Goal: Task Accomplishment & Management: Manage account settings

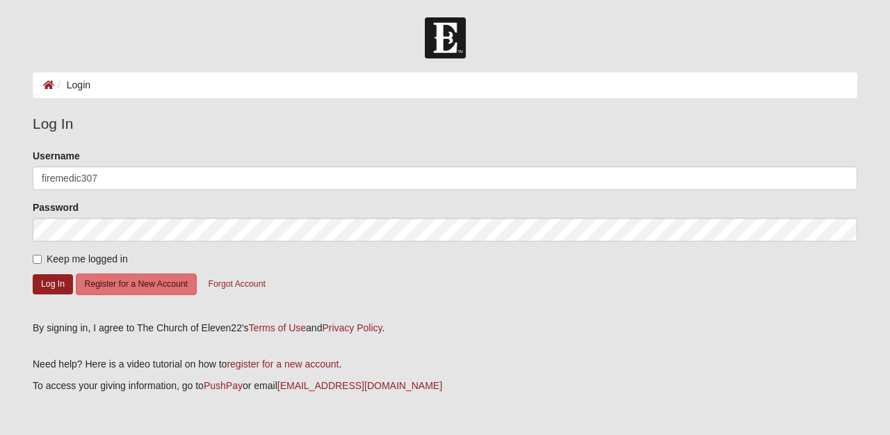
type input "firemedic307"
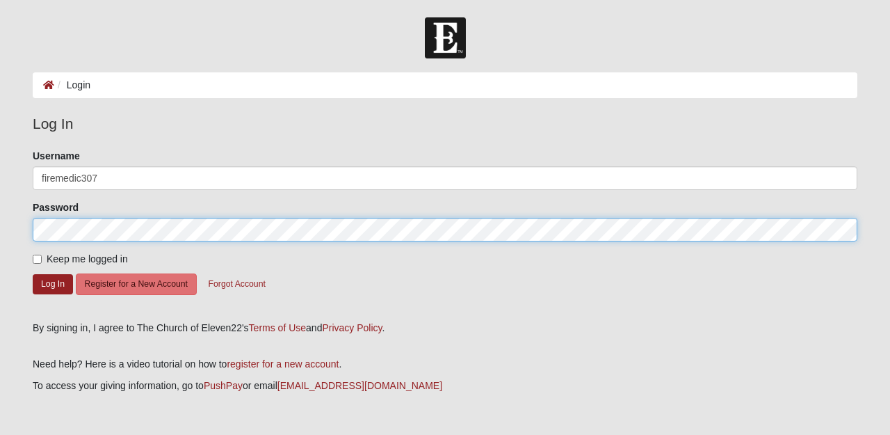
click at [53, 283] on button "Log In" at bounding box center [53, 284] width 40 height 20
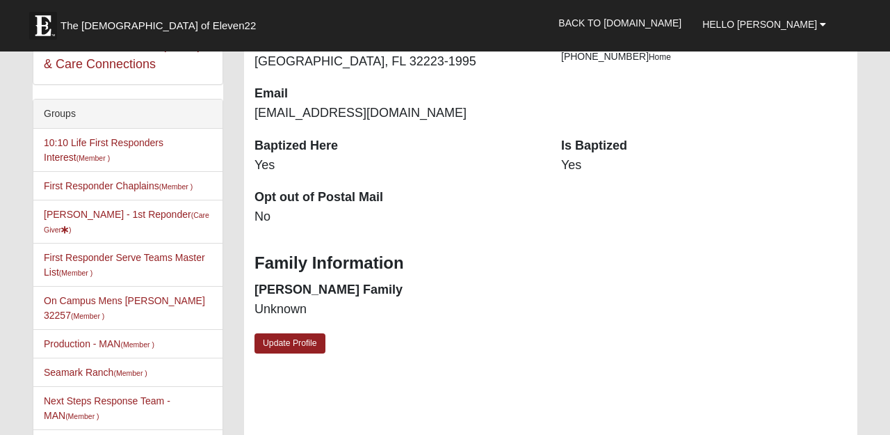
scroll to position [309, 0]
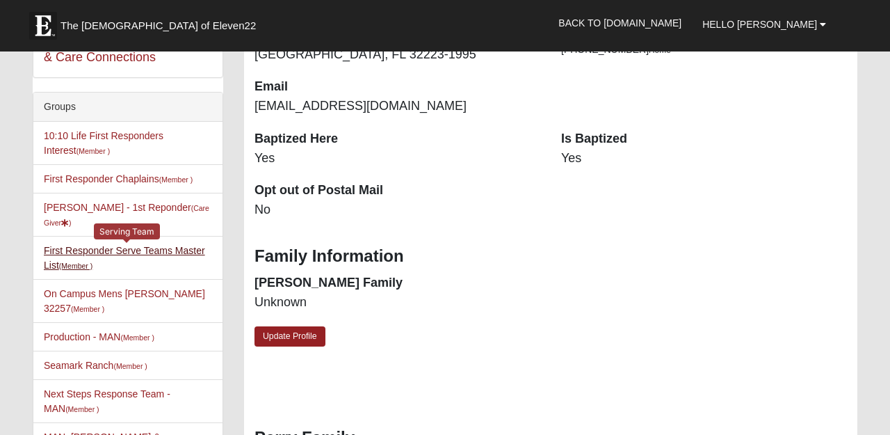
click at [186, 245] on link "First Responder Serve Teams Master List (Member )" at bounding box center [124, 258] width 161 height 26
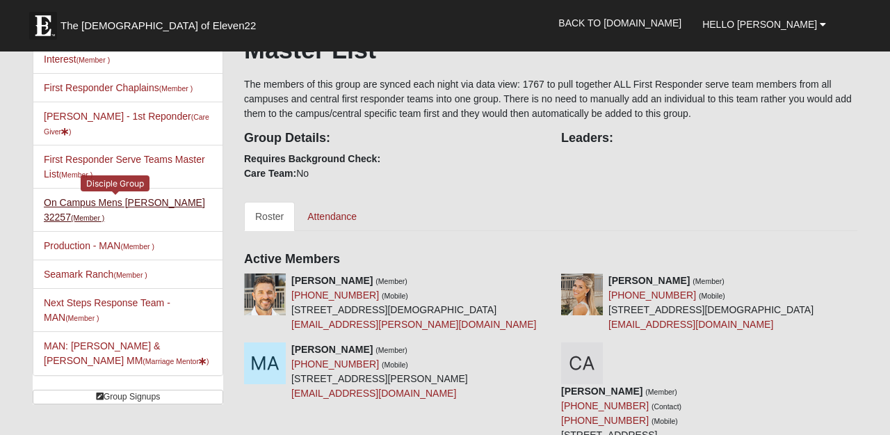
scroll to position [134, 0]
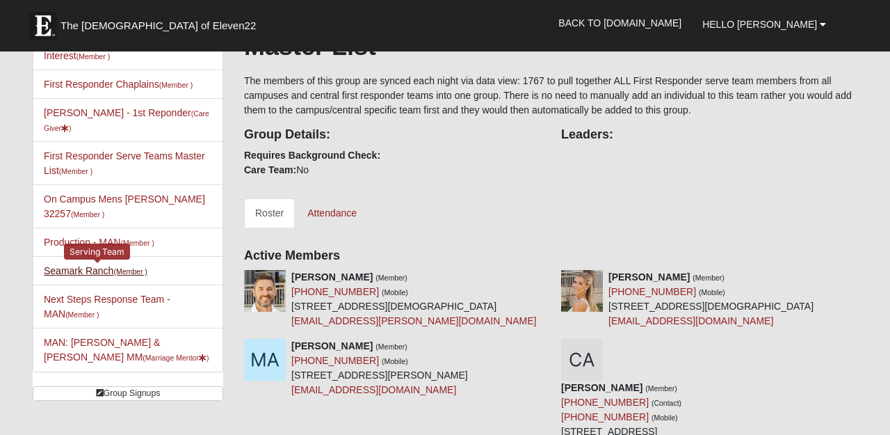
click at [113, 265] on link "Seamark Ranch (Member )" at bounding box center [96, 270] width 104 height 11
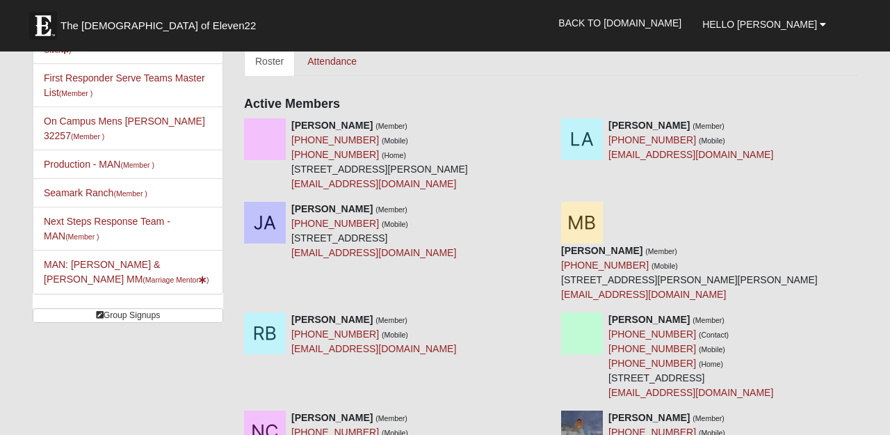
scroll to position [209, 0]
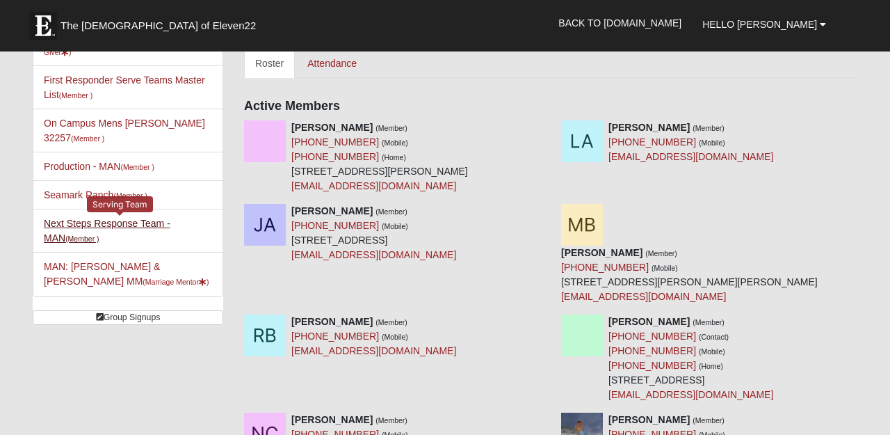
click at [141, 218] on link "Next Steps Response Team - MAN (Member )" at bounding box center [107, 231] width 127 height 26
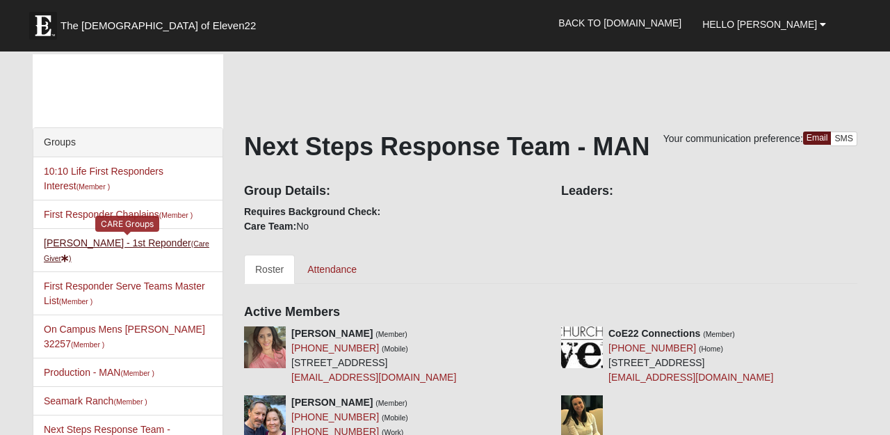
scroll to position [228, 0]
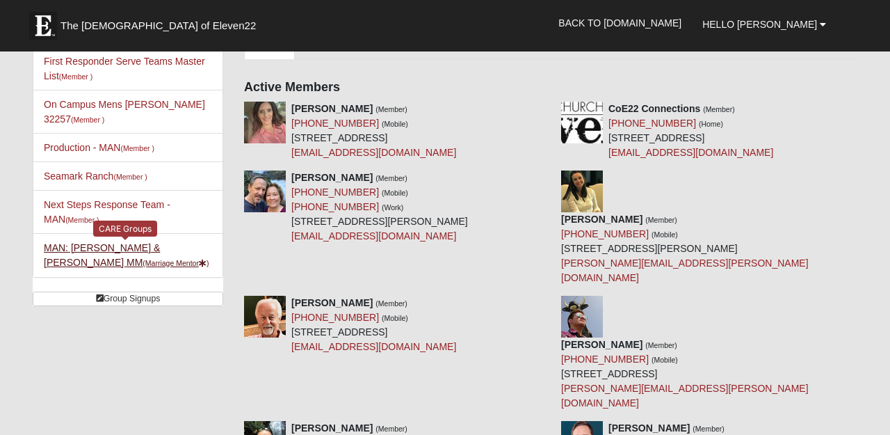
click at [113, 242] on link "MAN: Perry - Matt & Amy MM (Marriage Mentor )" at bounding box center [126, 255] width 165 height 26
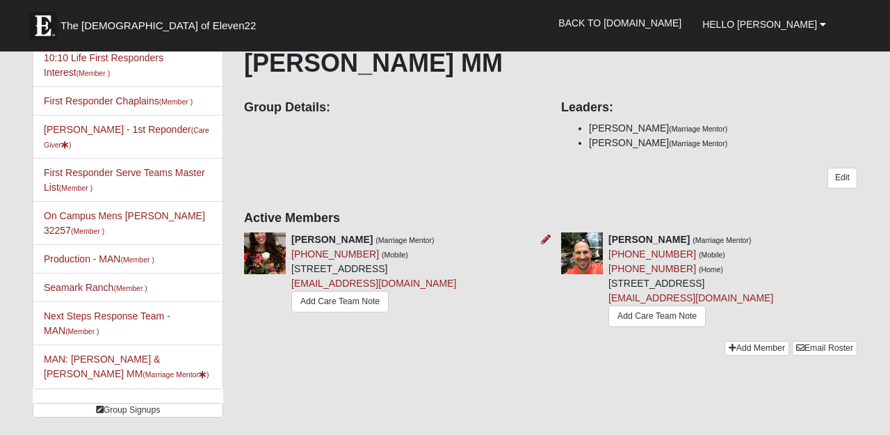
scroll to position [118, 0]
click at [96, 252] on link "Production - MAN (Member )" at bounding box center [99, 257] width 111 height 11
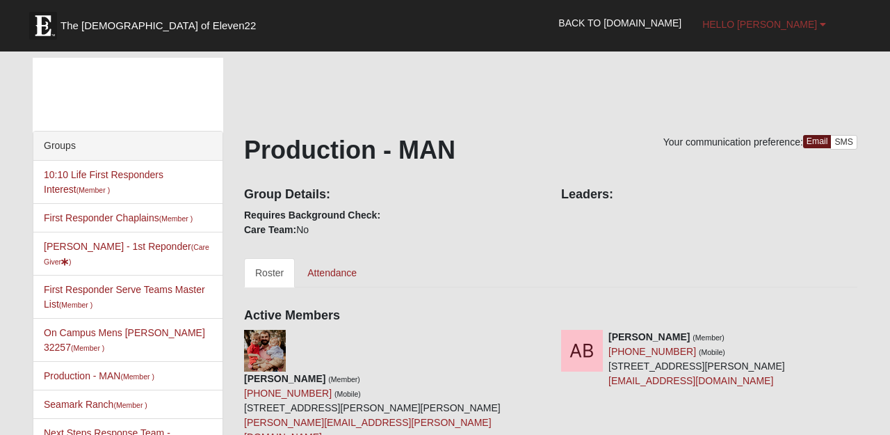
click at [778, 31] on link "Hello [PERSON_NAME]" at bounding box center [764, 24] width 145 height 35
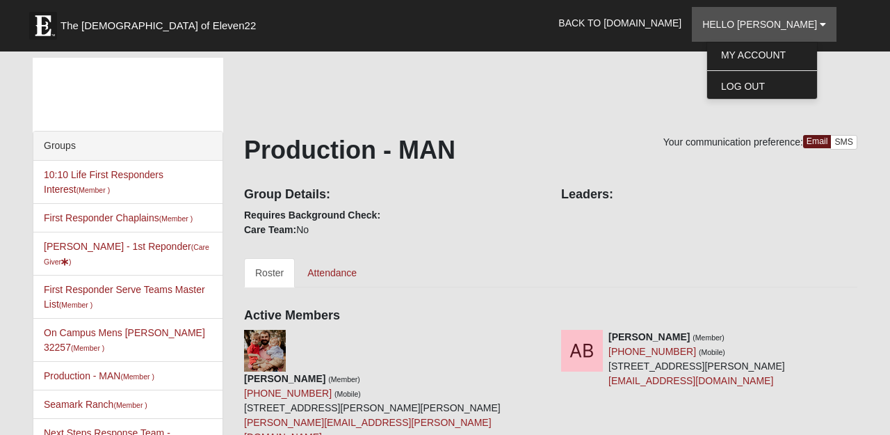
click at [777, 42] on ul "My Account Log Out" at bounding box center [762, 71] width 111 height 58
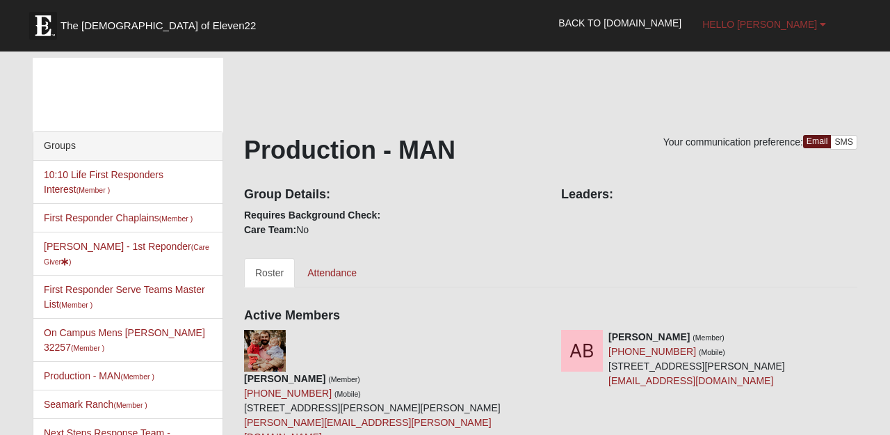
click at [778, 24] on span "Hello [PERSON_NAME]" at bounding box center [759, 24] width 115 height 11
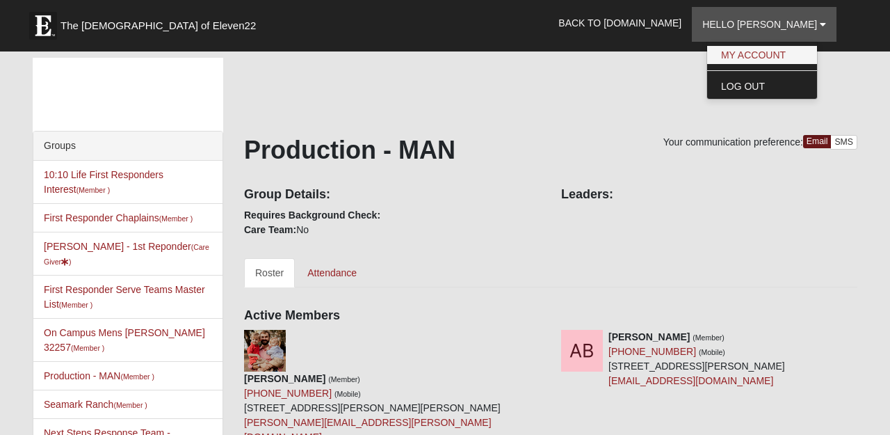
click at [775, 56] on link "My Account" at bounding box center [762, 55] width 110 height 18
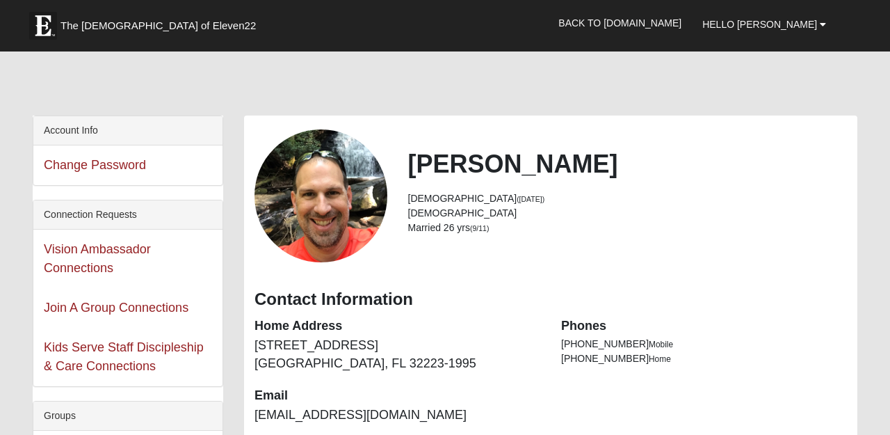
click at [331, 207] on div "View Fullsize Photo" at bounding box center [321, 195] width 133 height 133
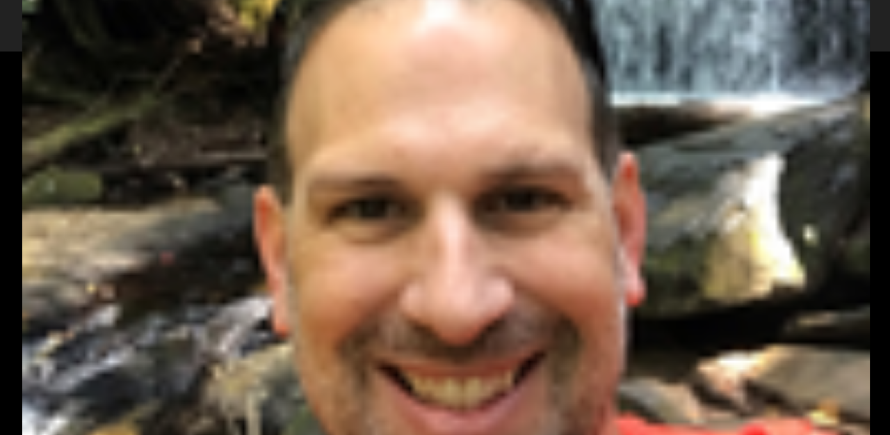
click at [245, 86] on div "View Fullsize Photo" at bounding box center [445, 217] width 846 height 846
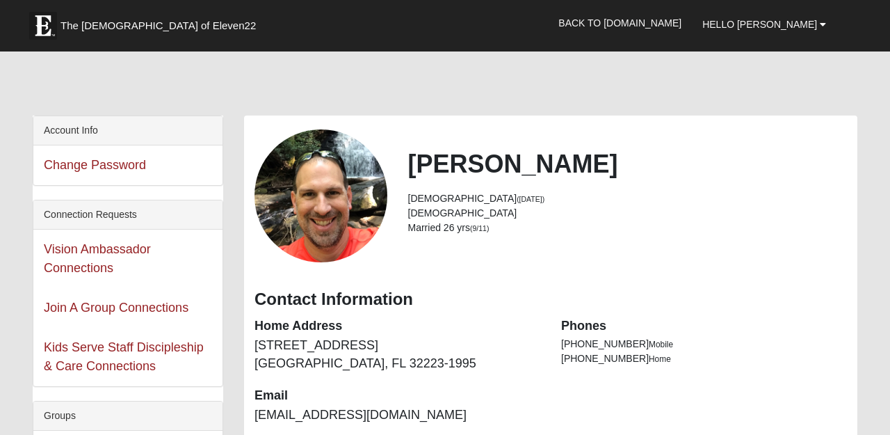
click at [255, 129] on div "View Fullsize Photo" at bounding box center [321, 195] width 133 height 133
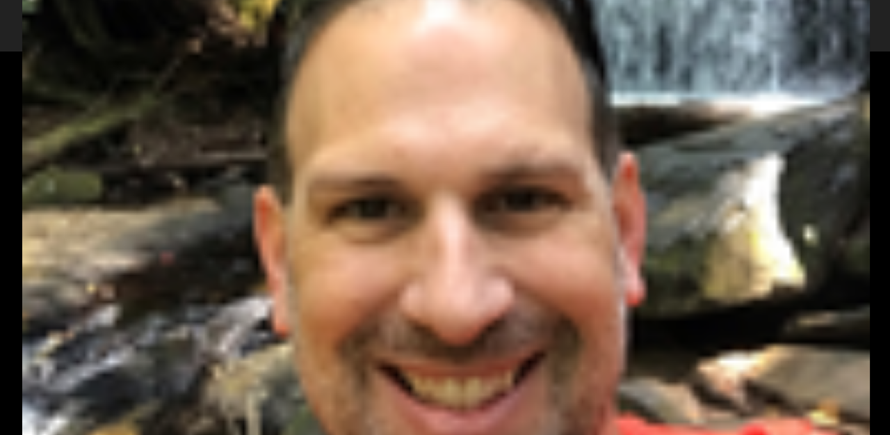
click at [248, 91] on div "View Fullsize Photo" at bounding box center [445, 217] width 846 height 846
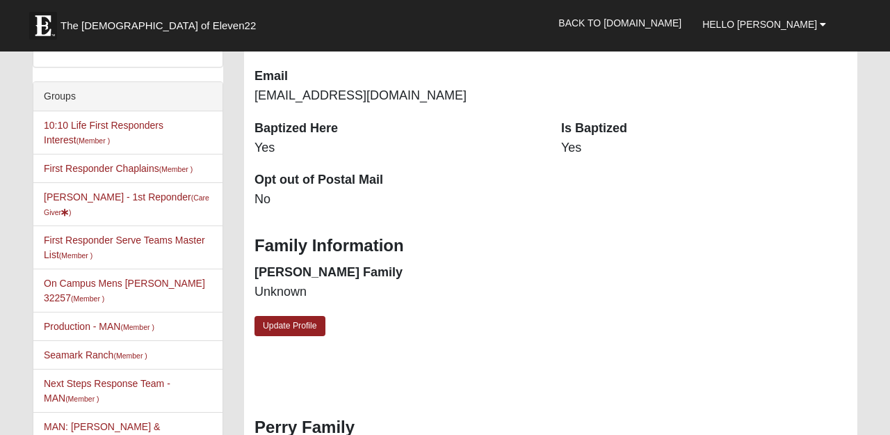
scroll to position [322, 0]
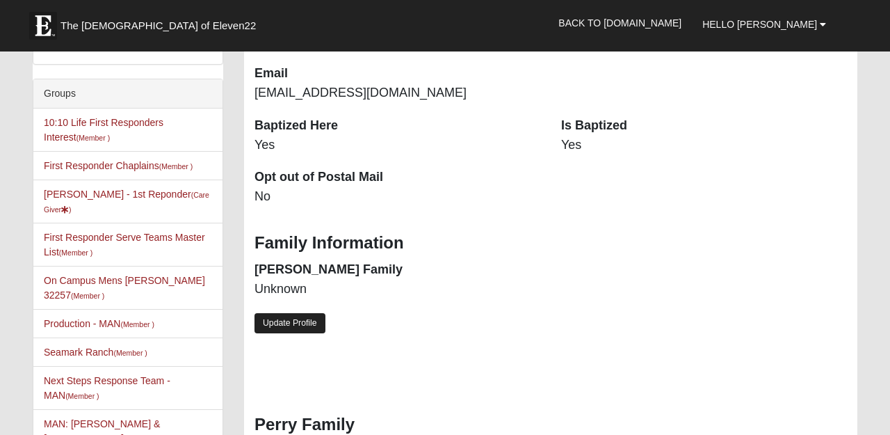
click at [289, 317] on link "Update Profile" at bounding box center [290, 323] width 71 height 20
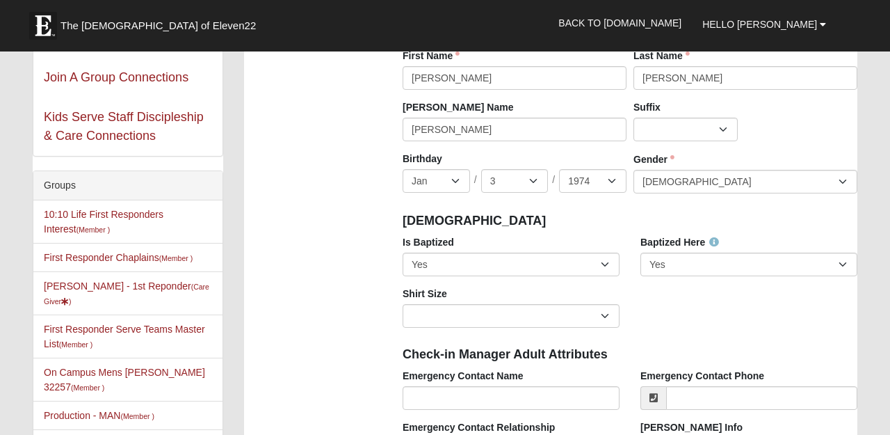
scroll to position [241, 0]
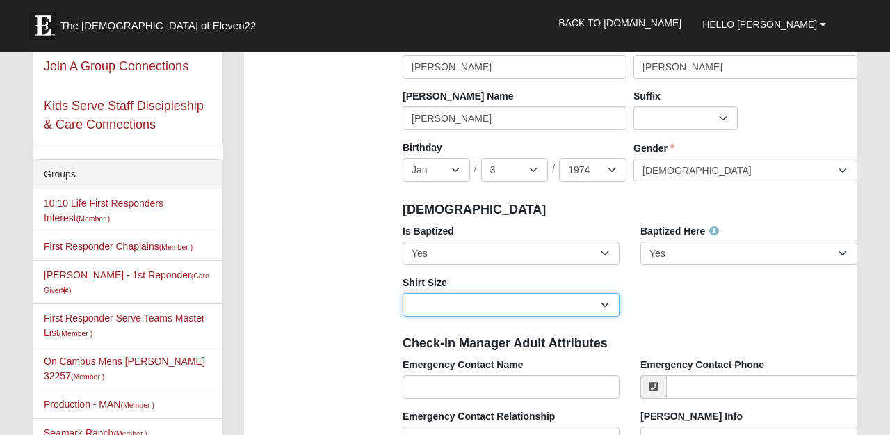
select select "Adult XL"
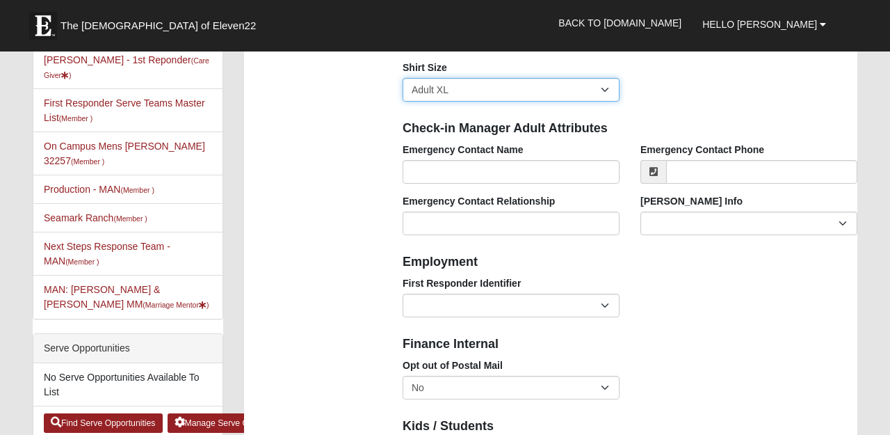
scroll to position [462, 0]
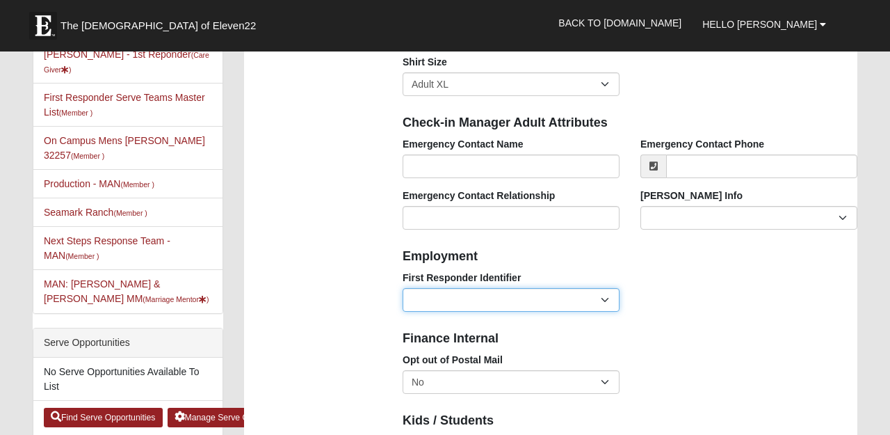
select select "2461"
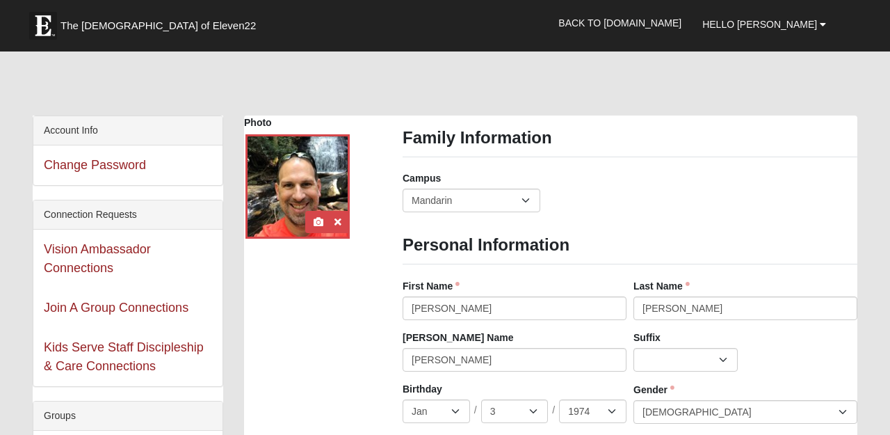
scroll to position [0, 0]
click at [309, 176] on div at bounding box center [297, 186] width 104 height 104
click at [337, 220] on icon at bounding box center [338, 222] width 7 height 10
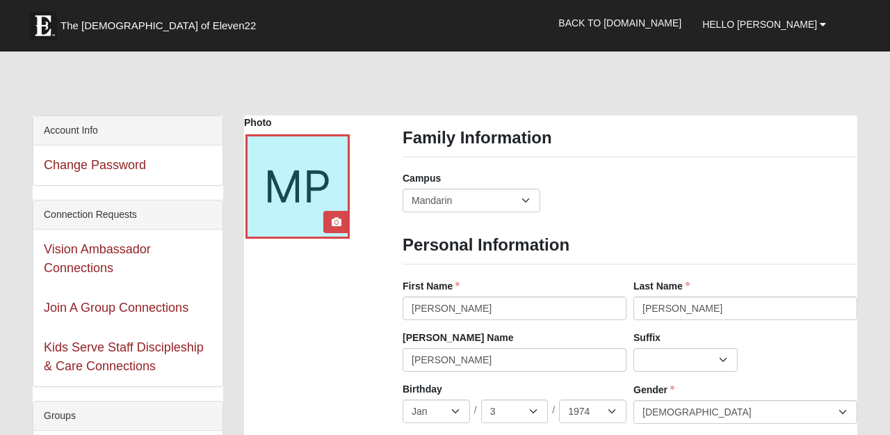
click at [311, 190] on div at bounding box center [297, 186] width 104 height 104
click at [337, 225] on icon at bounding box center [337, 222] width 10 height 10
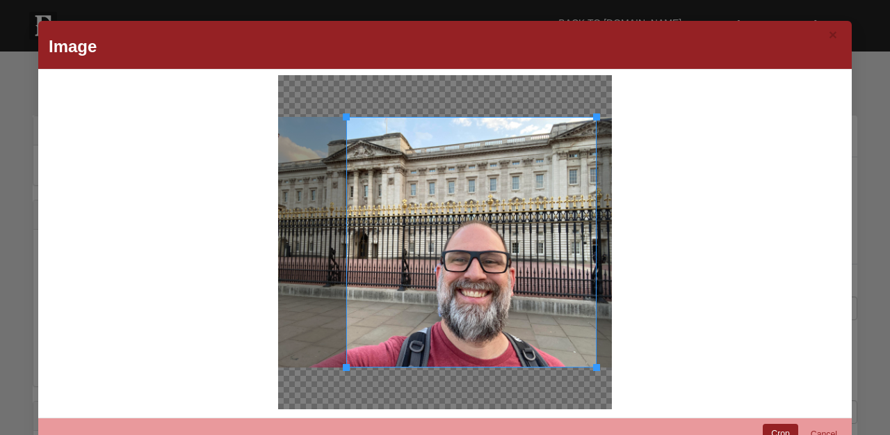
drag, startPoint x: 398, startPoint y: 235, endPoint x: 464, endPoint y: 281, distance: 80.4
click at [464, 281] on div at bounding box center [471, 242] width 250 height 250
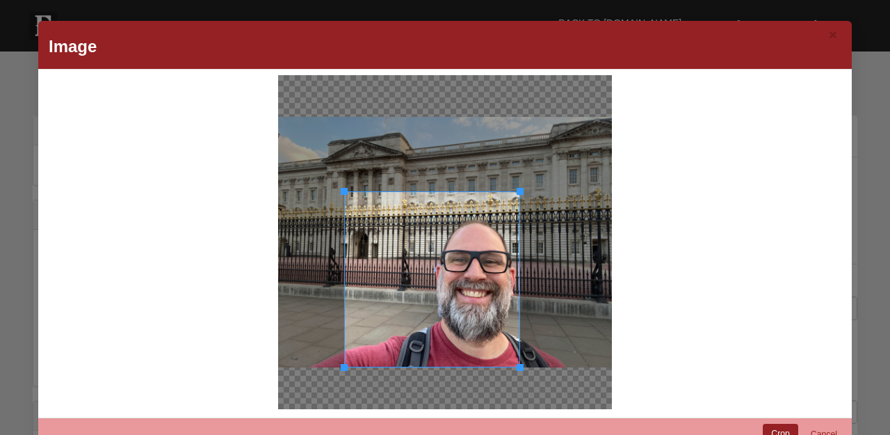
drag, startPoint x: 595, startPoint y: 115, endPoint x: 520, endPoint y: 239, distance: 145.4
click at [520, 240] on div at bounding box center [432, 279] width 176 height 176
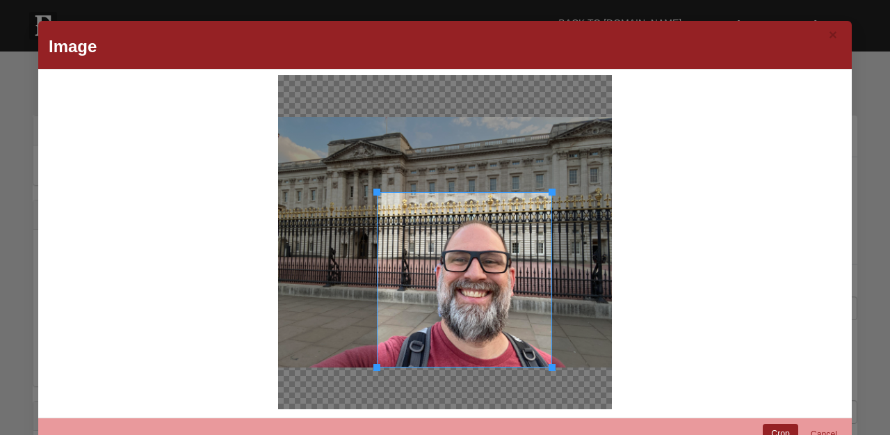
drag, startPoint x: 437, startPoint y: 280, endPoint x: 469, endPoint y: 284, distance: 33.0
click at [469, 284] on div at bounding box center [464, 279] width 175 height 175
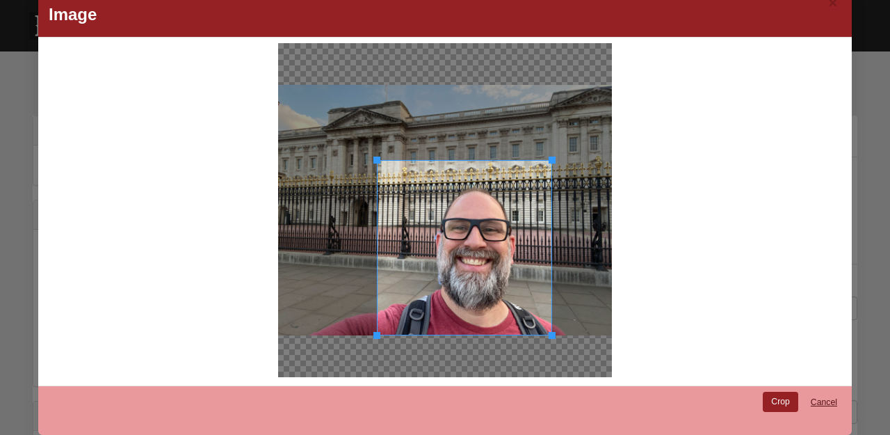
scroll to position [31, 0]
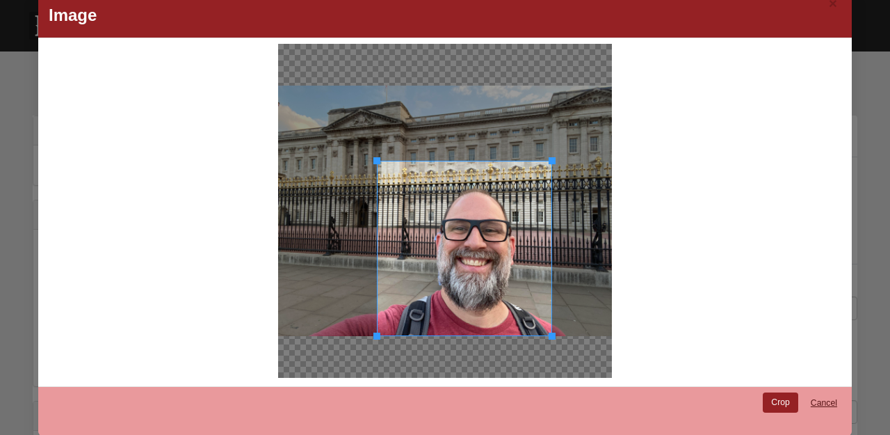
click at [819, 401] on link "Cancel" at bounding box center [824, 403] width 45 height 22
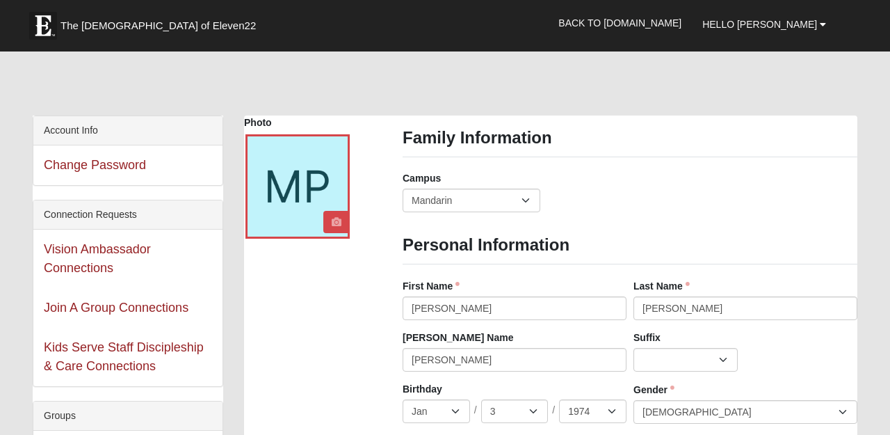
click at [338, 227] on link at bounding box center [337, 222] width 18 height 22
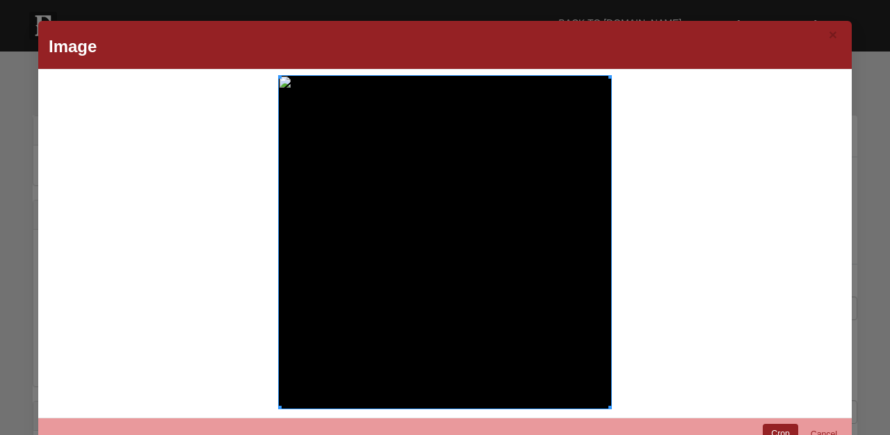
drag, startPoint x: 494, startPoint y: 262, endPoint x: 495, endPoint y: 285, distance: 23.0
click at [495, 285] on div at bounding box center [445, 242] width 334 height 334
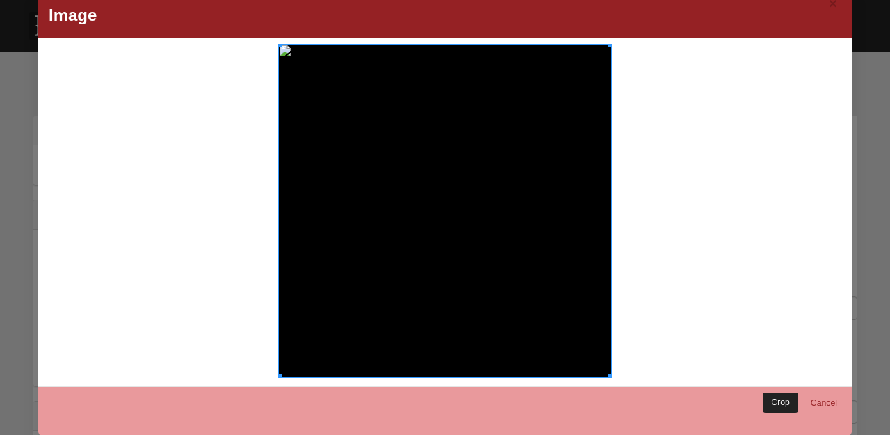
click at [774, 395] on link "Crop" at bounding box center [780, 402] width 35 height 20
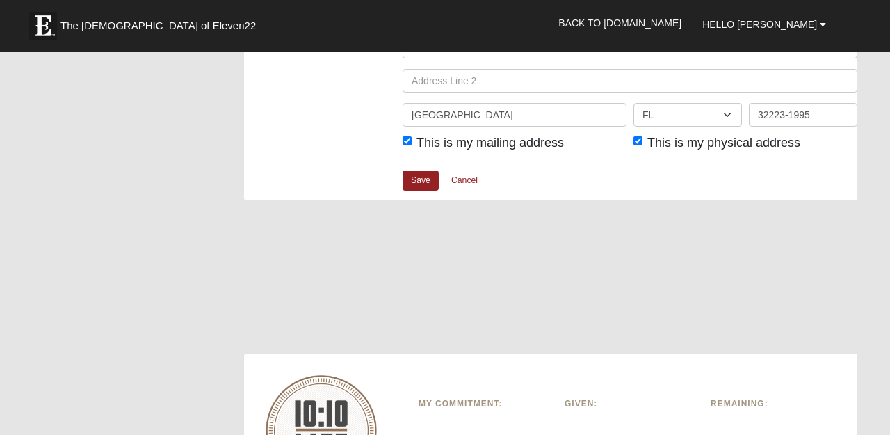
scroll to position [1731, 0]
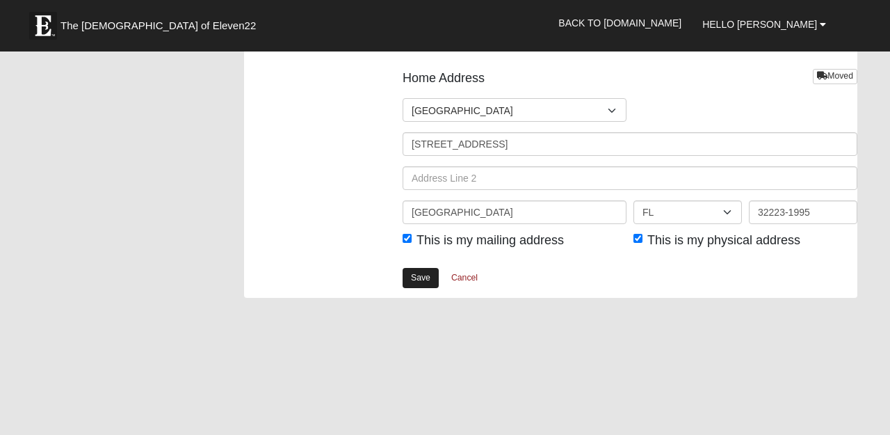
click at [421, 272] on link "Save" at bounding box center [421, 278] width 36 height 20
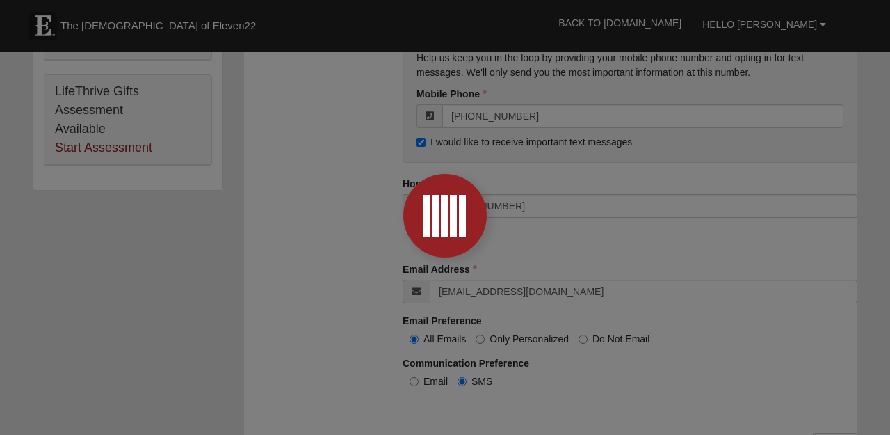
scroll to position [1235, 0]
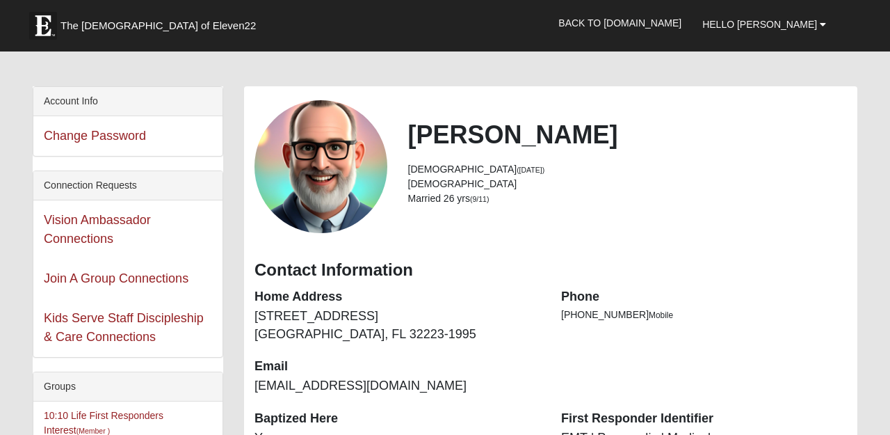
scroll to position [33, 0]
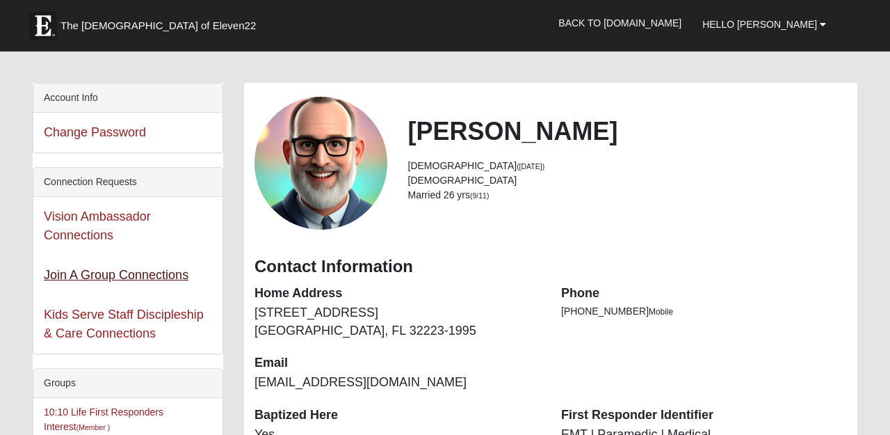
click at [155, 280] on link "Join A Group Connections" at bounding box center [116, 275] width 145 height 14
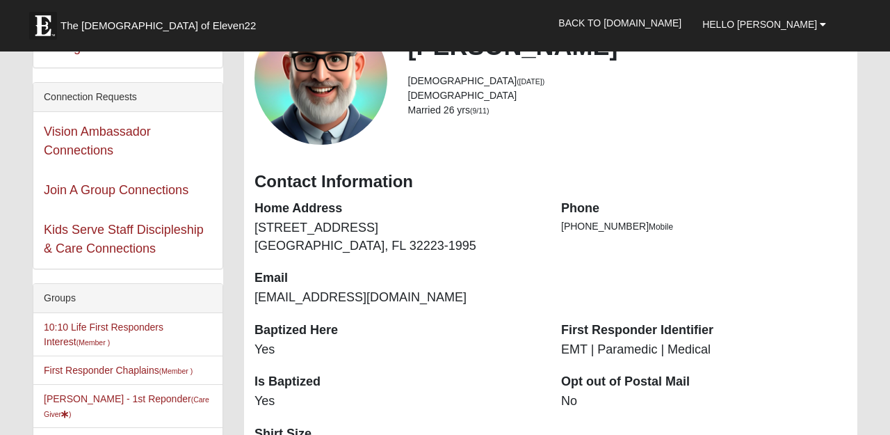
scroll to position [120, 0]
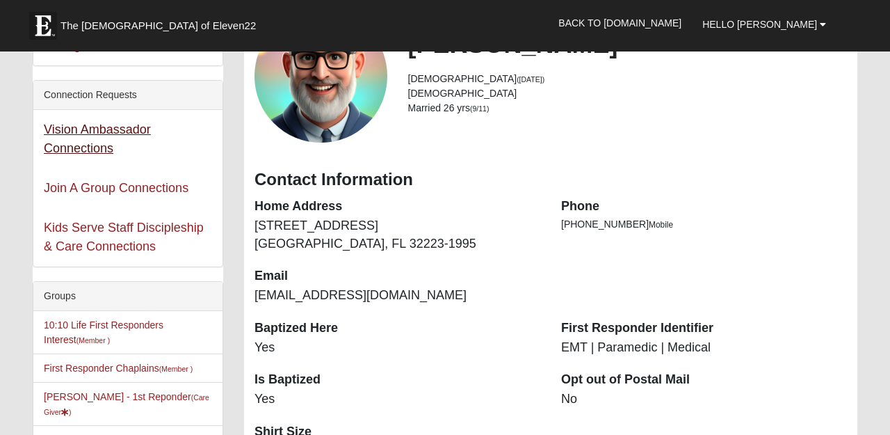
click at [111, 145] on link "Vision Ambassador Connections" at bounding box center [97, 138] width 107 height 33
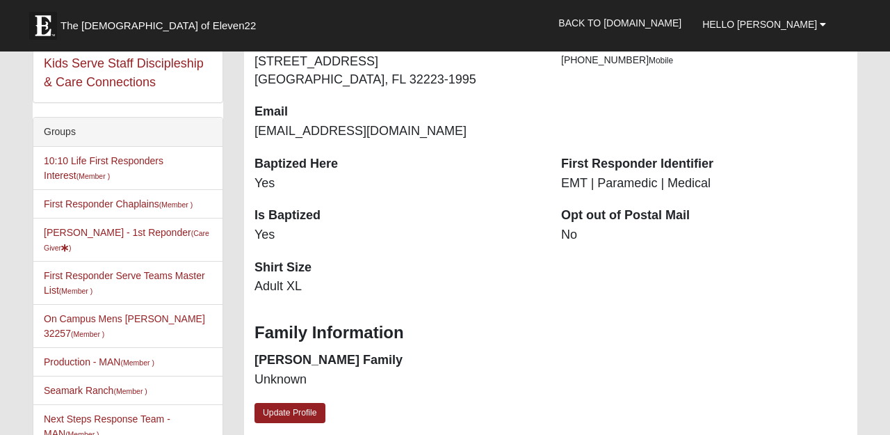
scroll to position [289, 0]
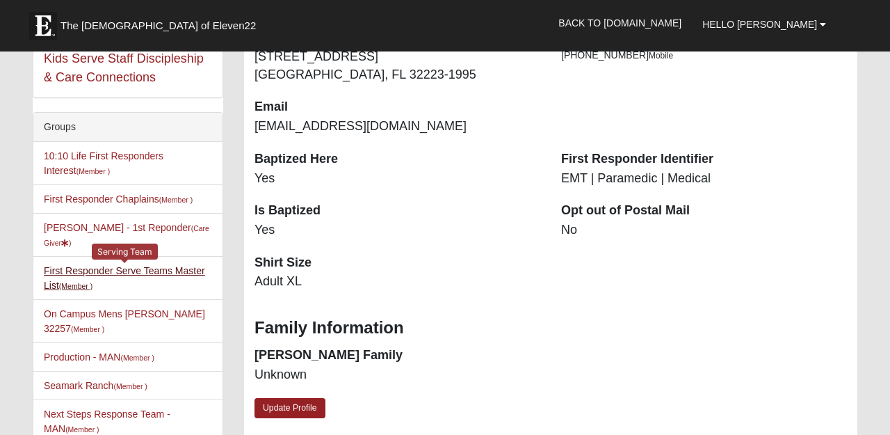
click at [145, 265] on link "First Responder Serve Teams Master List (Member )" at bounding box center [124, 278] width 161 height 26
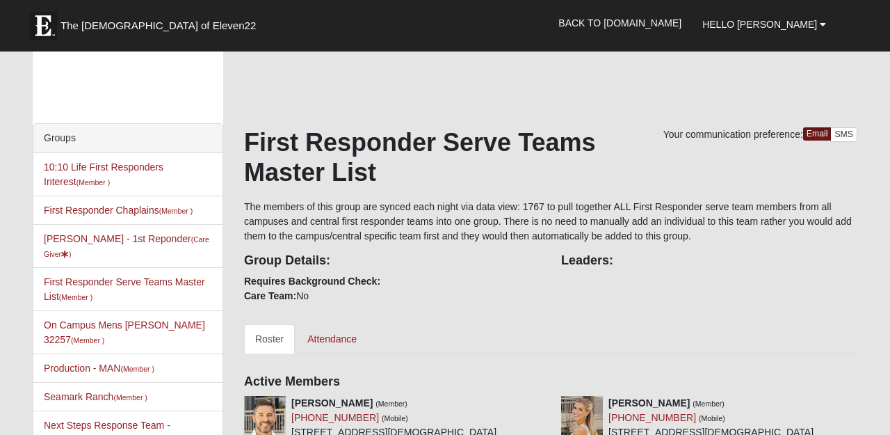
scroll to position [11, 0]
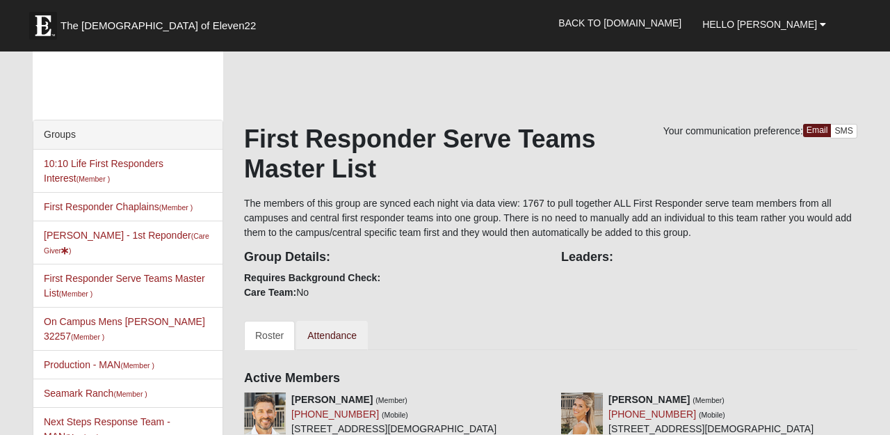
click at [330, 333] on link "Attendance" at bounding box center [332, 335] width 72 height 29
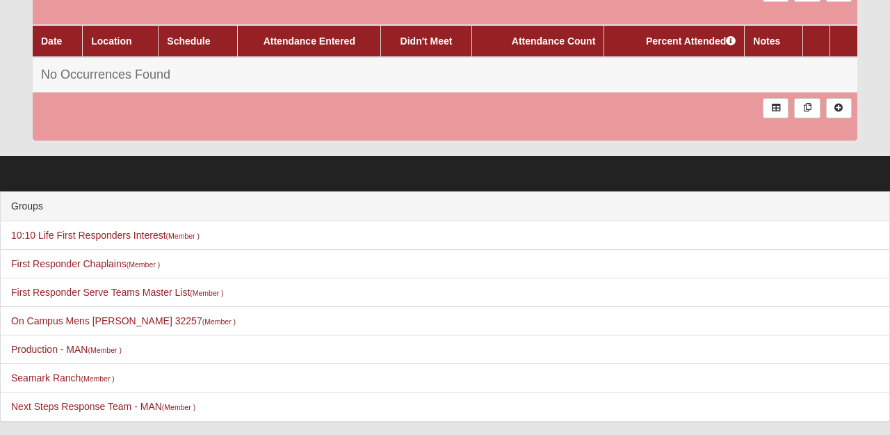
scroll to position [478, 0]
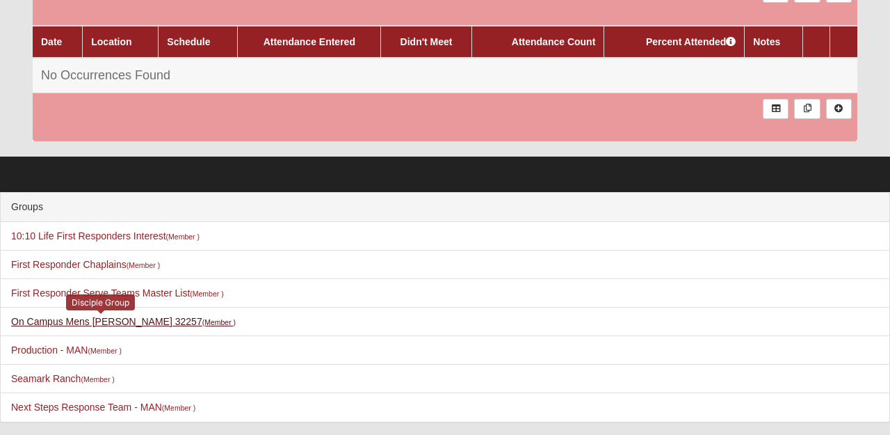
click at [147, 317] on link "On Campus Mens Schultz 32257 (Member )" at bounding box center [123, 321] width 225 height 11
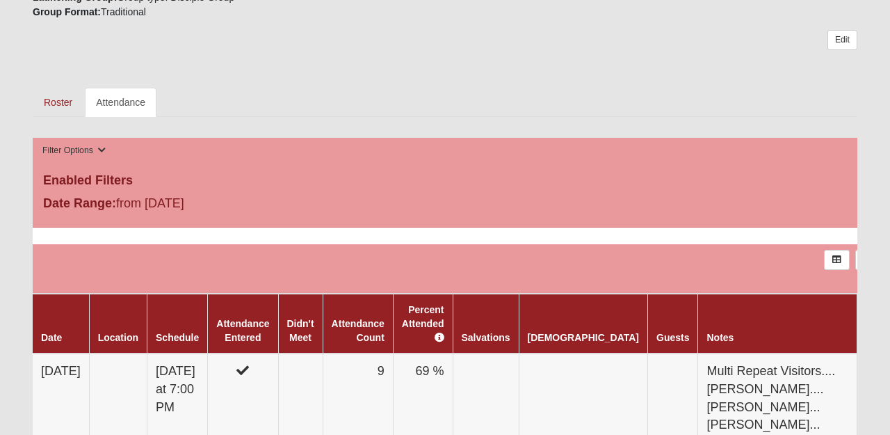
scroll to position [543, 0]
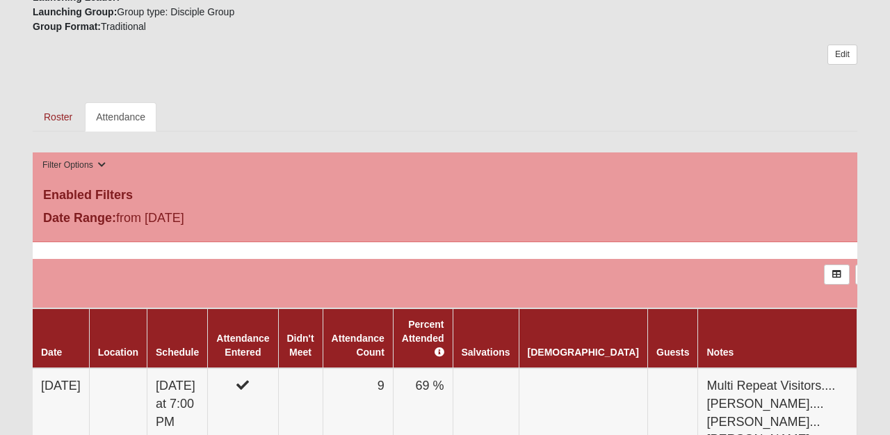
click at [352, 122] on ul "Roster Attendance" at bounding box center [445, 116] width 825 height 29
click at [889, 273] on icon at bounding box center [899, 274] width 10 height 8
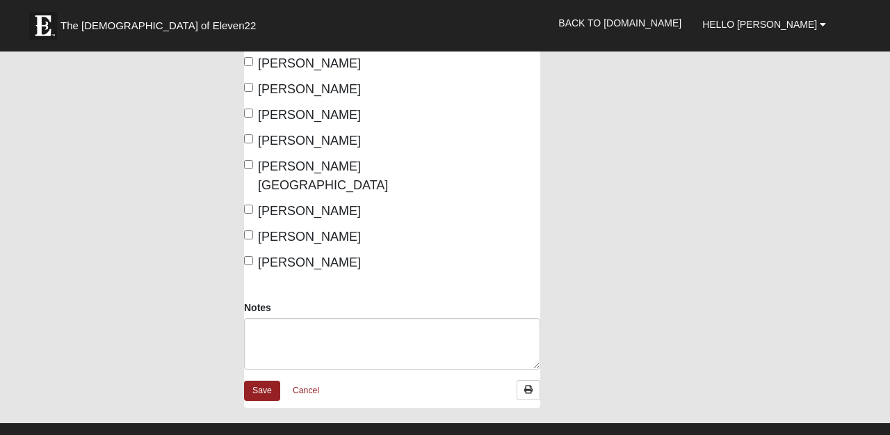
scroll to position [369, 0]
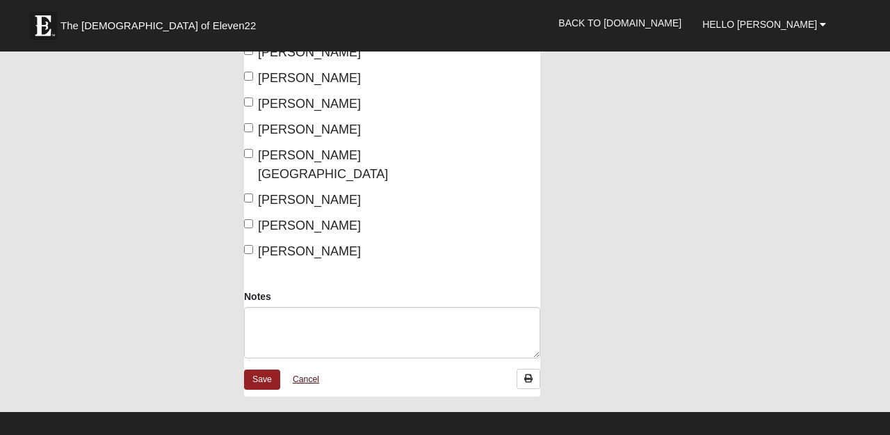
click at [305, 369] on link "Cancel" at bounding box center [306, 380] width 45 height 22
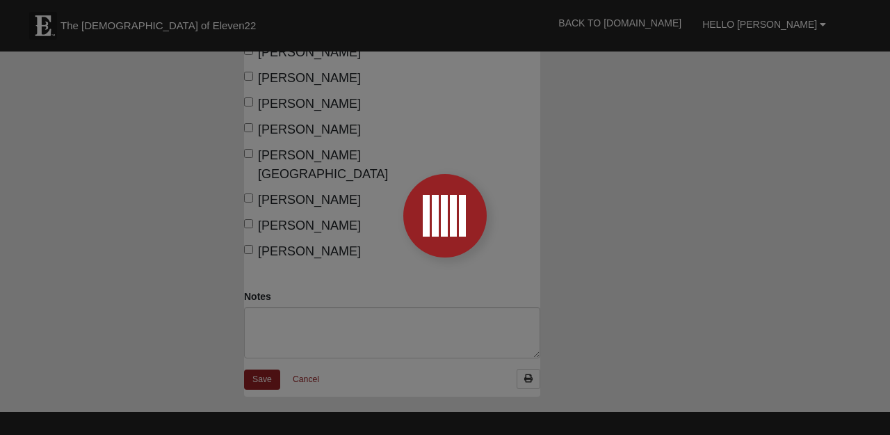
click at [301, 351] on div at bounding box center [445, 217] width 890 height 435
click at [306, 361] on div at bounding box center [445, 217] width 890 height 435
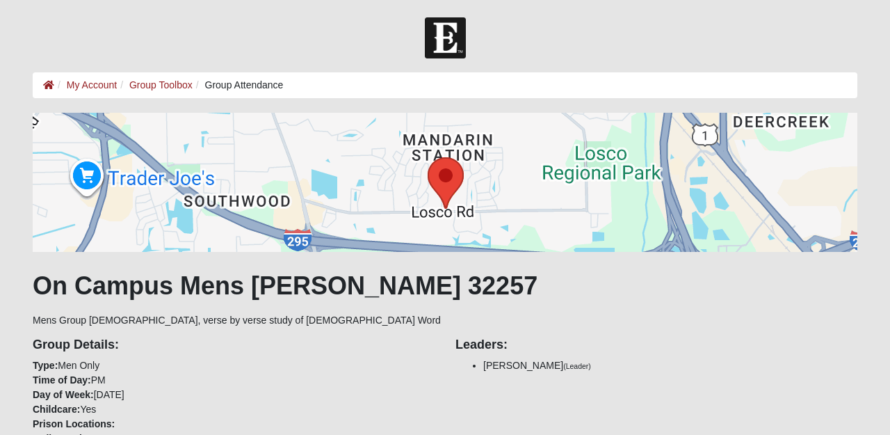
scroll to position [-2, 0]
